Goal: Task Accomplishment & Management: Use online tool/utility

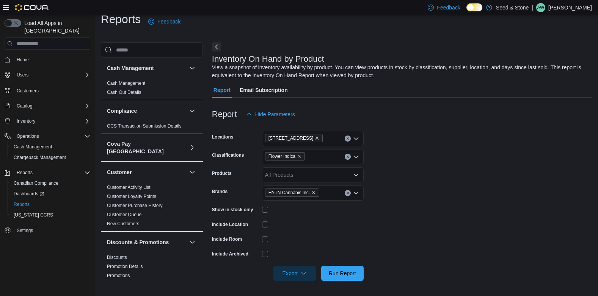
scroll to position [227, 0]
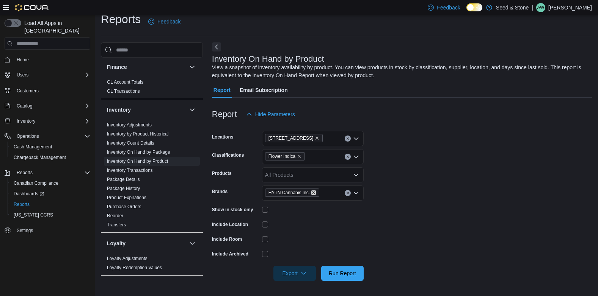
click at [313, 194] on icon "Remove HYTN Cannabis Inc. from selection in this group" at bounding box center [313, 192] width 3 height 3
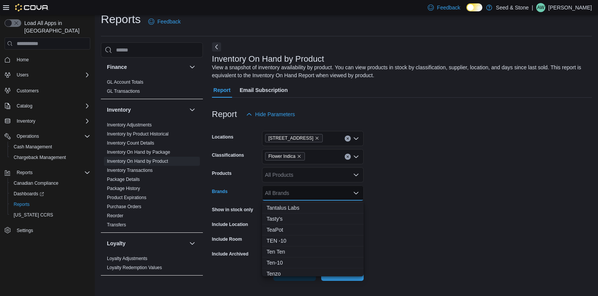
scroll to position [10973, 0]
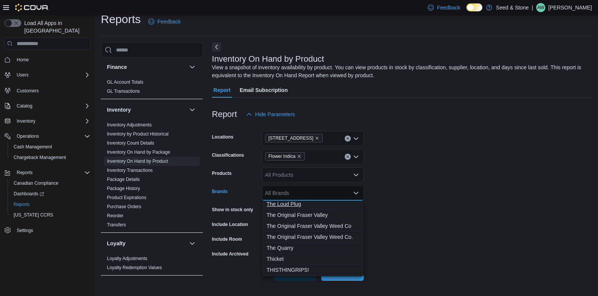
click at [285, 204] on span "The Loud Plug" at bounding box center [312, 205] width 92 height 8
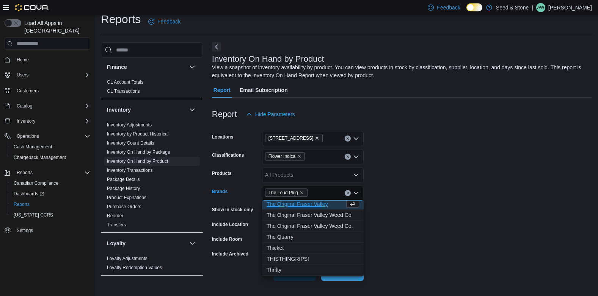
scroll to position [10971, 0]
click at [462, 207] on form "Locations [STREET_ADDRESS] Classifications Flower Indica Products All Products …" at bounding box center [402, 201] width 380 height 159
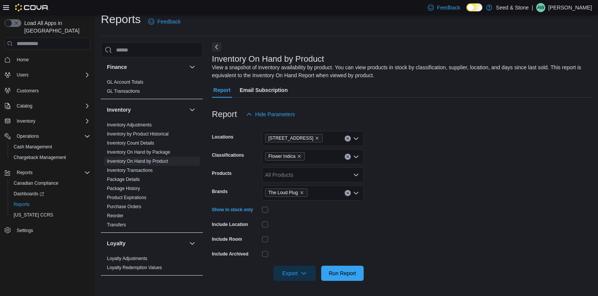
click at [462, 227] on form "Locations [STREET_ADDRESS] Classifications Flower Indica Products All Products …" at bounding box center [402, 201] width 380 height 159
click at [300, 273] on span "Export" at bounding box center [294, 273] width 33 height 15
click at [388, 218] on form "Locations [STREET_ADDRESS] Classifications Flower Indica Products All Products …" at bounding box center [402, 201] width 380 height 159
click at [304, 274] on icon "button" at bounding box center [304, 273] width 6 height 6
click at [291, 230] on span "Export to Excel" at bounding box center [296, 228] width 34 height 6
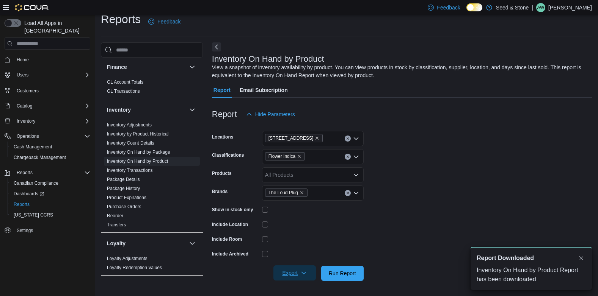
scroll to position [0, 0]
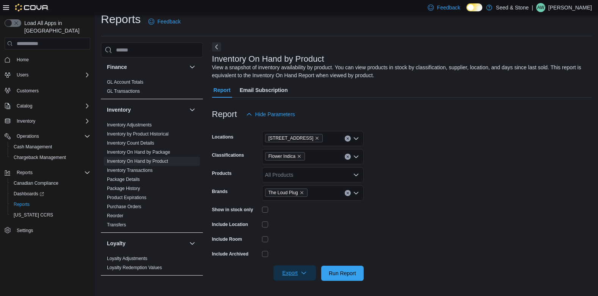
drag, startPoint x: 317, startPoint y: 17, endPoint x: 296, endPoint y: 1, distance: 26.5
click at [317, 17] on div "Reports Feedback" at bounding box center [346, 22] width 491 height 20
click at [345, 274] on span "Run Report" at bounding box center [342, 274] width 27 height 8
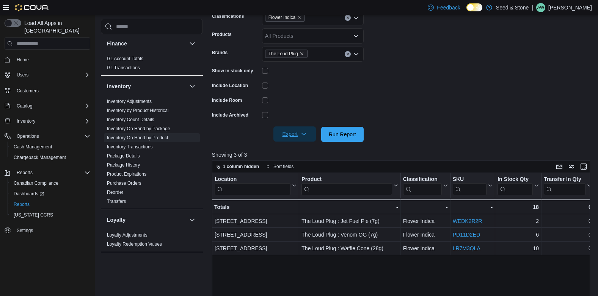
scroll to position [255, 0]
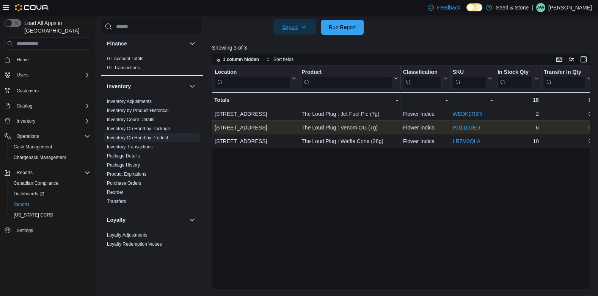
click at [464, 125] on link "PD11D2ED" at bounding box center [465, 128] width 27 height 6
